Goal: Task Accomplishment & Management: Complete application form

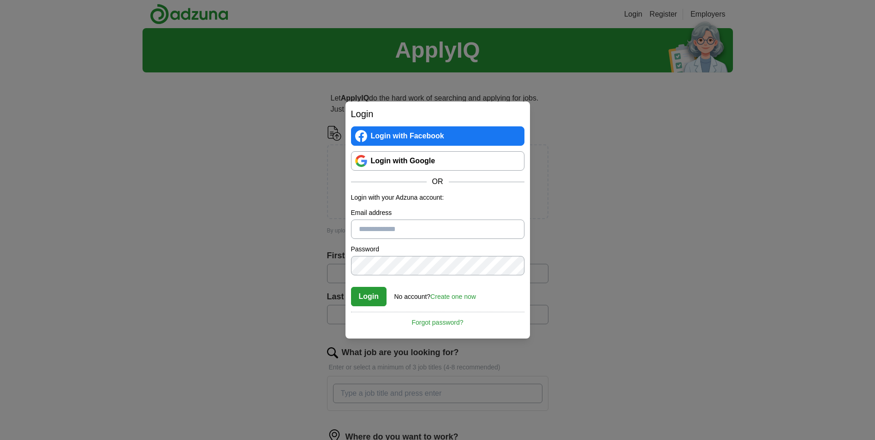
click at [404, 227] on input "Email address" at bounding box center [437, 229] width 173 height 19
click at [384, 231] on input "Email address" at bounding box center [437, 229] width 173 height 19
type input "**********"
click at [378, 170] on link "Login with Google" at bounding box center [437, 160] width 173 height 19
click at [411, 159] on link "Login with Google" at bounding box center [437, 160] width 173 height 19
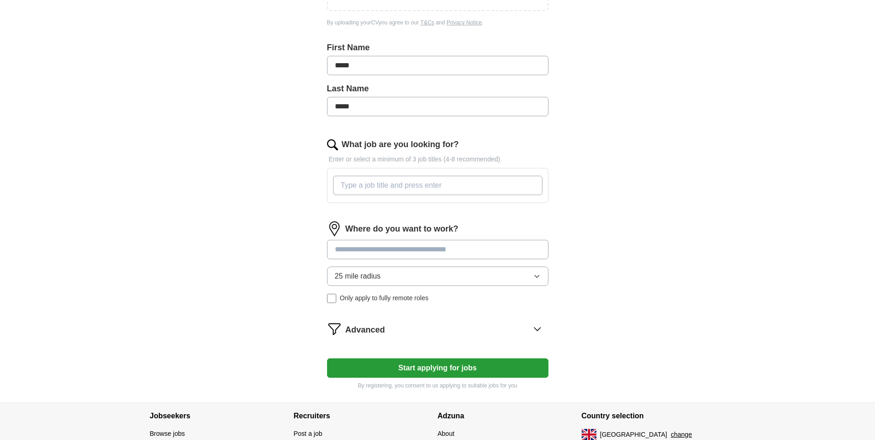
scroll to position [135, 0]
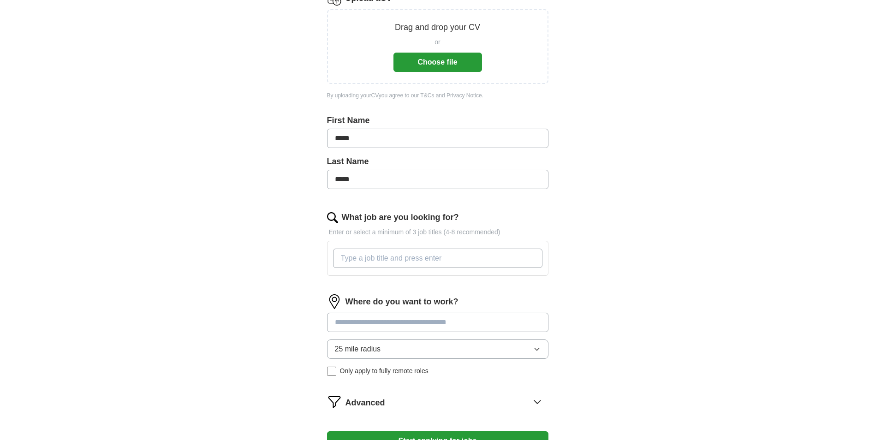
click at [449, 65] on button "Choose file" at bounding box center [438, 62] width 89 height 19
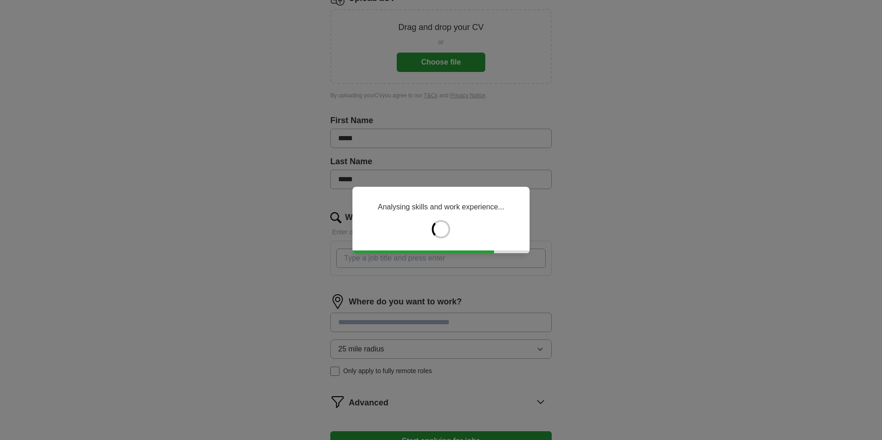
click at [199, 194] on div "Analysing skills and work experience..." at bounding box center [441, 220] width 882 height 440
click at [421, 54] on div "Analysing skills and work experience..." at bounding box center [441, 220] width 882 height 440
click at [665, 326] on div "Analysing skills and work experience..." at bounding box center [441, 220] width 882 height 440
